Goal: Task Accomplishment & Management: Use online tool/utility

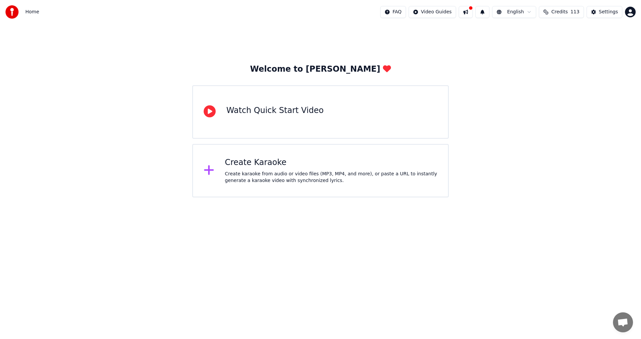
click at [280, 179] on div "Create karaoke from audio or video files (MP3, MP4, and more), or paste a URL t…" at bounding box center [331, 177] width 213 height 13
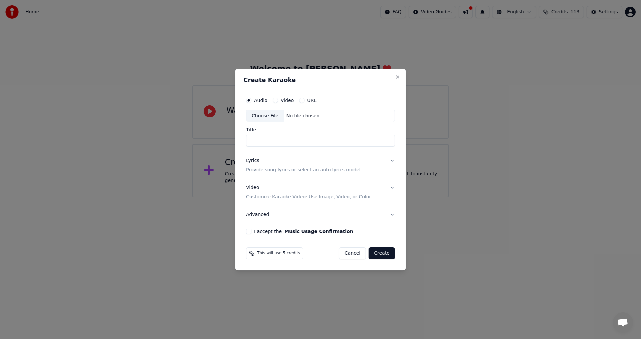
click at [275, 116] on div "Choose File" at bounding box center [264, 116] width 37 height 12
type input "**********"
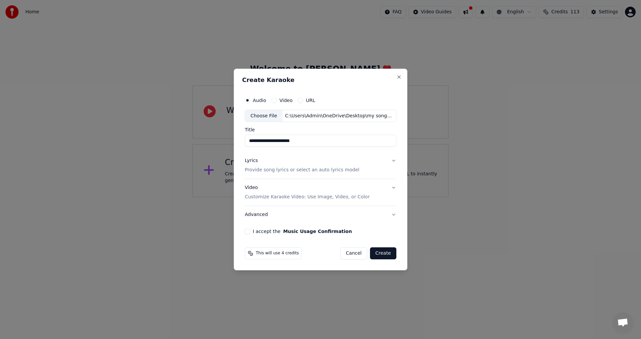
click at [258, 166] on div "Lyrics Provide song lyrics or select an auto lyrics model" at bounding box center [302, 166] width 114 height 16
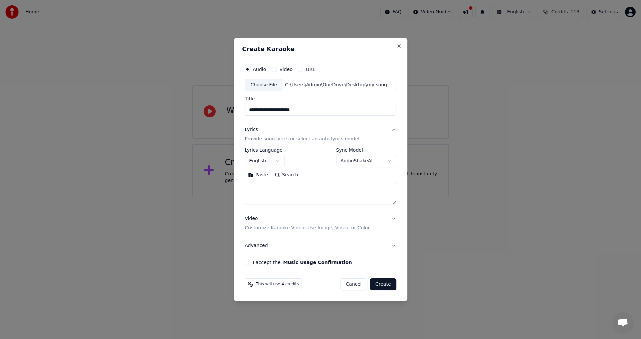
click at [259, 175] on button "Paste" at bounding box center [258, 175] width 27 height 11
click at [248, 262] on button "I accept the Music Usage Confirmation" at bounding box center [247, 262] width 5 height 5
click at [385, 287] on button "Create" at bounding box center [383, 285] width 26 height 12
type textarea "**********"
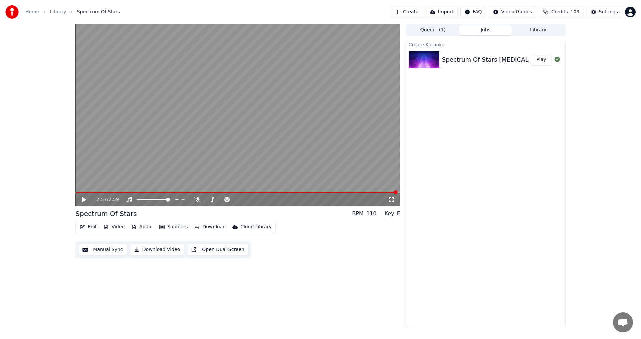
click at [83, 198] on icon at bounding box center [84, 200] width 4 height 5
click at [82, 201] on icon at bounding box center [89, 199] width 16 height 5
click at [107, 250] on button "Manual Sync" at bounding box center [102, 250] width 49 height 12
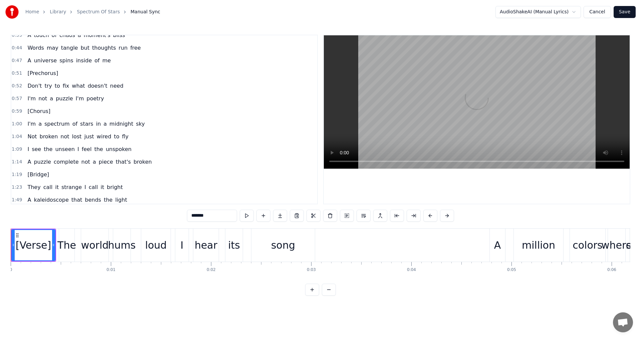
scroll to position [186, 0]
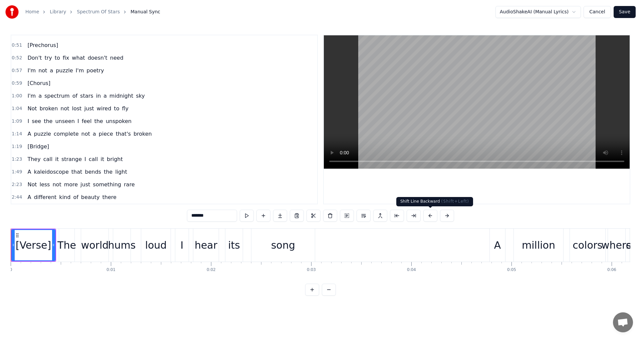
click at [427, 217] on button at bounding box center [430, 216] width 14 height 12
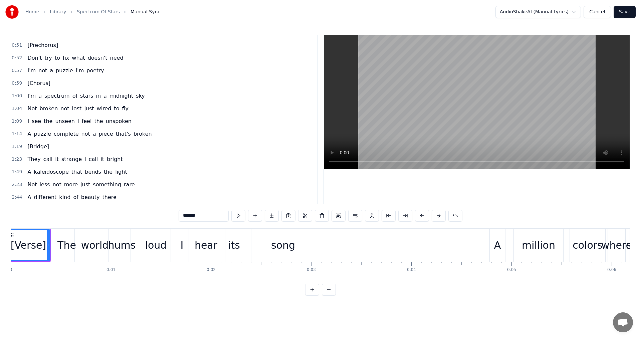
click at [427, 217] on button at bounding box center [422, 216] width 14 height 12
click at [489, 246] on div "A" at bounding box center [497, 245] width 16 height 33
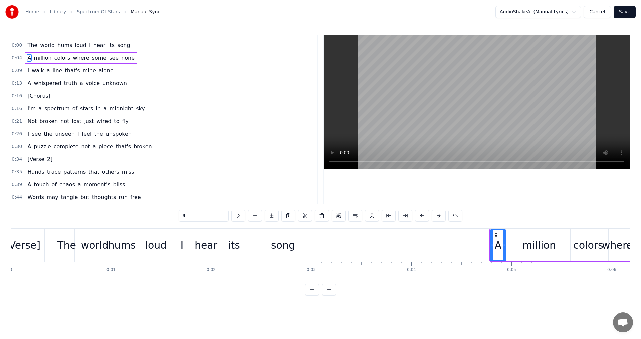
scroll to position [0, 0]
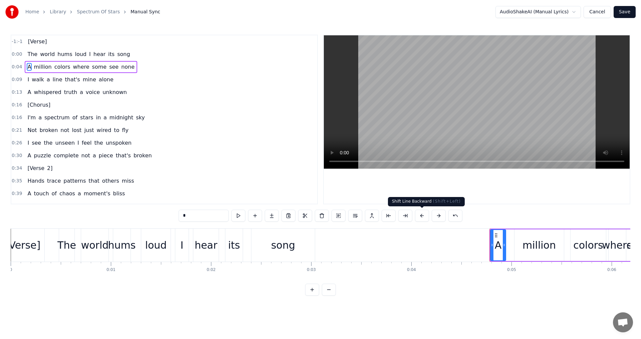
click at [423, 217] on button at bounding box center [422, 216] width 14 height 12
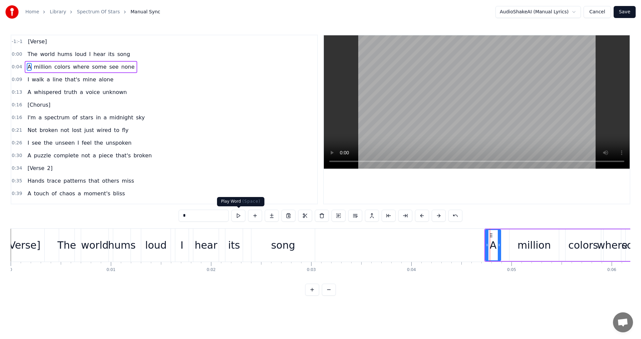
click at [239, 216] on button at bounding box center [238, 216] width 14 height 12
click at [19, 250] on div "[Verse]" at bounding box center [22, 245] width 35 height 15
type input "*******"
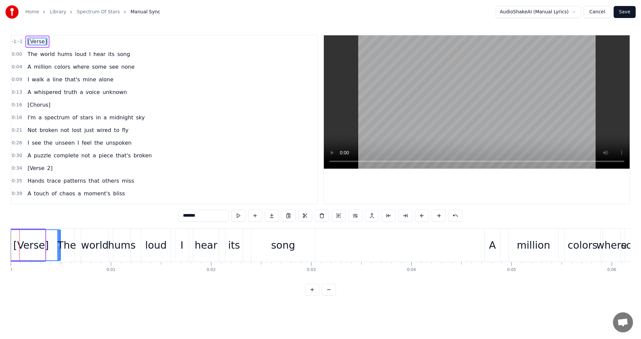
drag, startPoint x: 43, startPoint y: 246, endPoint x: 59, endPoint y: 247, distance: 15.4
click at [28, 247] on div "[Verse]" at bounding box center [30, 245] width 35 height 15
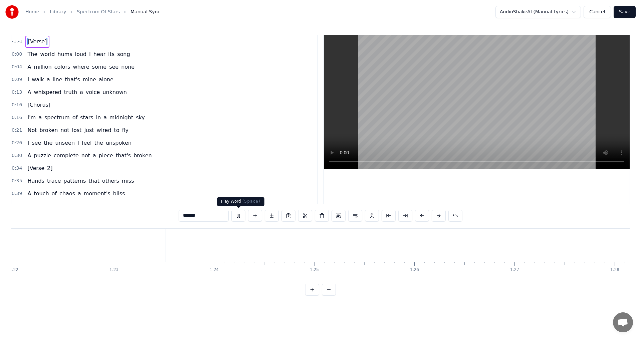
scroll to position [0, 8205]
click at [237, 216] on button at bounding box center [238, 216] width 14 height 12
click at [220, 250] on div "[Bridge]" at bounding box center [189, 245] width 432 height 33
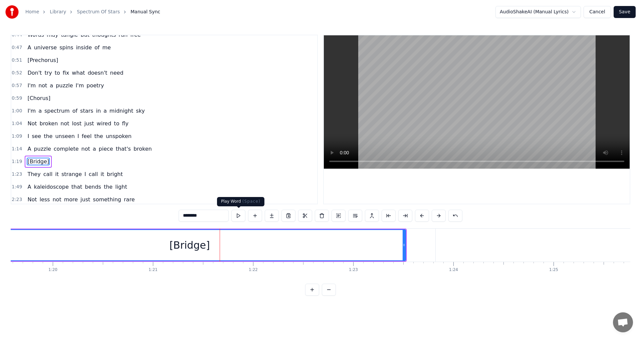
scroll to position [186, 0]
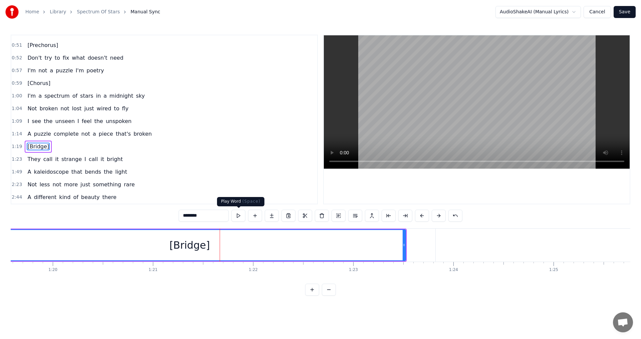
click at [235, 216] on button at bounding box center [238, 216] width 14 height 12
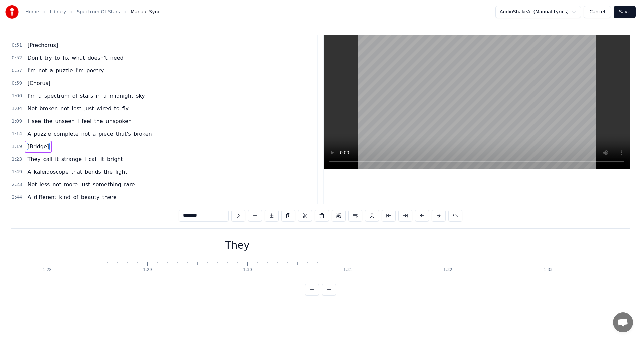
scroll to position [0, 8742]
click at [261, 251] on div "They" at bounding box center [267, 245] width 25 height 15
type input "****"
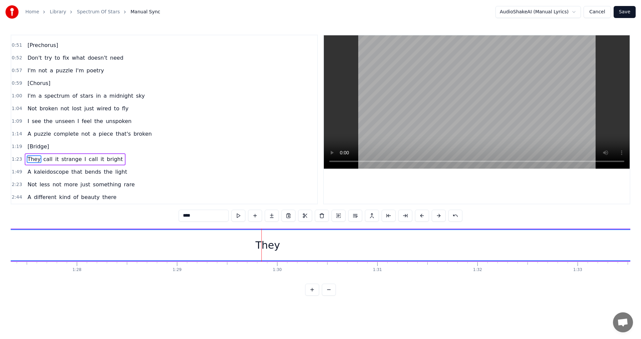
click at [258, 250] on div "They" at bounding box center [267, 245] width 25 height 15
click at [422, 215] on button at bounding box center [422, 216] width 14 height 12
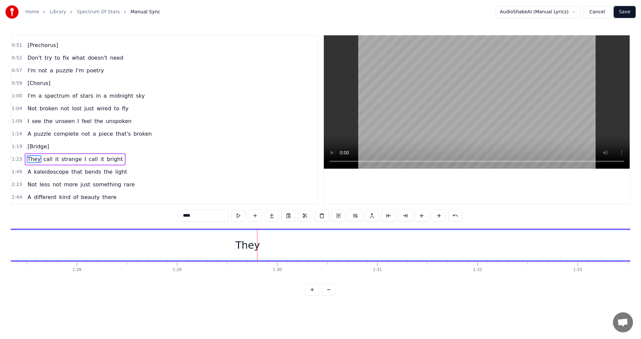
click at [422, 215] on button at bounding box center [422, 216] width 14 height 12
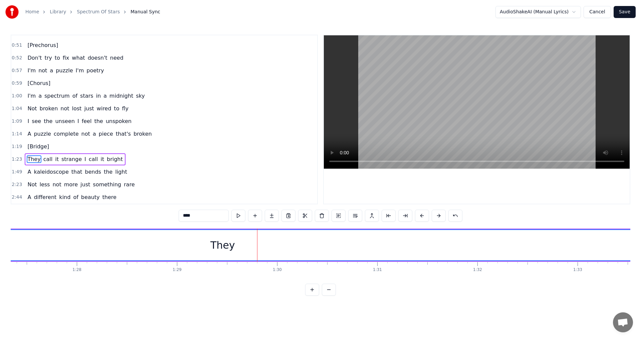
click at [422, 215] on button at bounding box center [422, 216] width 14 height 12
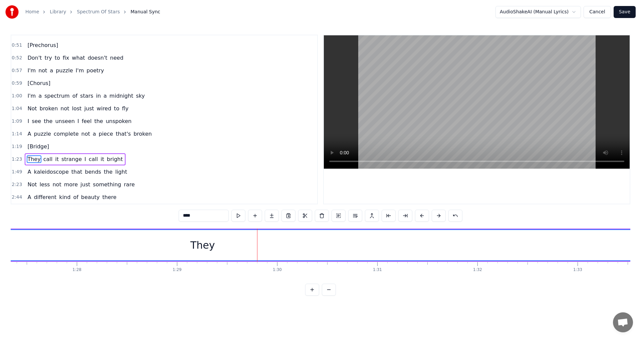
click at [422, 215] on button at bounding box center [422, 216] width 14 height 12
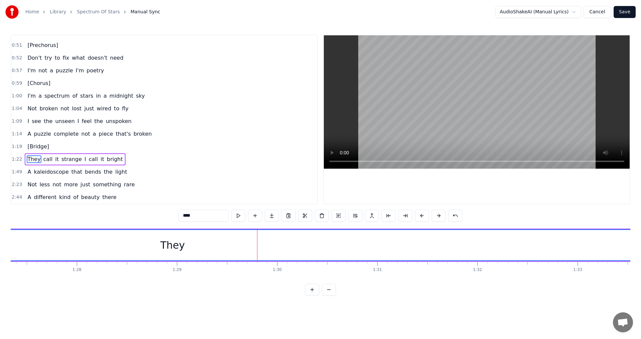
click at [422, 215] on button at bounding box center [422, 216] width 14 height 12
click at [238, 217] on button at bounding box center [238, 216] width 14 height 12
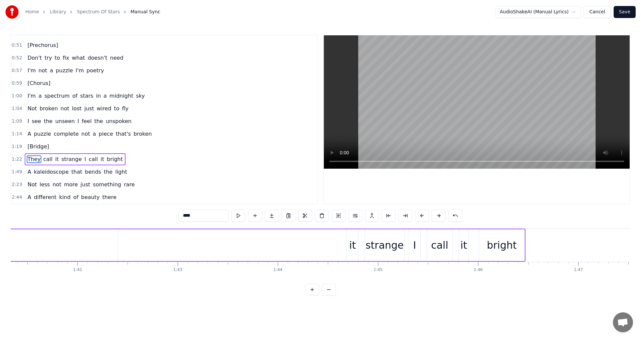
click at [554, 12] on html "Home Library Spectrum Of Stars Manual Sync AudioShakeAI (Manual Lyrics) Cancel …" at bounding box center [320, 153] width 641 height 307
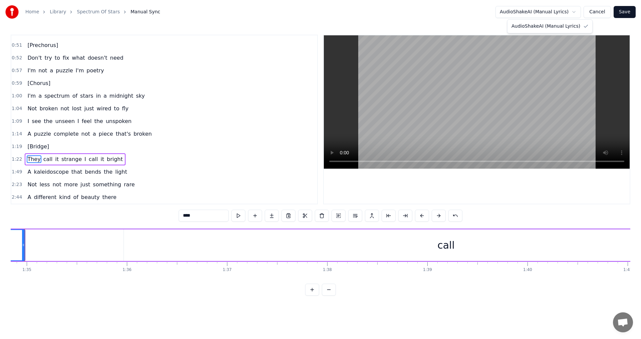
scroll to position [0, 9473]
click at [606, 13] on html "Home Library Spectrum Of Stars Manual Sync AudioShakeAI (Manual Lyrics) Cancel …" at bounding box center [320, 153] width 641 height 307
